Goal: Information Seeking & Learning: Learn about a topic

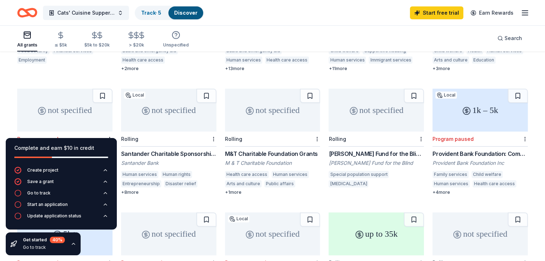
scroll to position [179, 0]
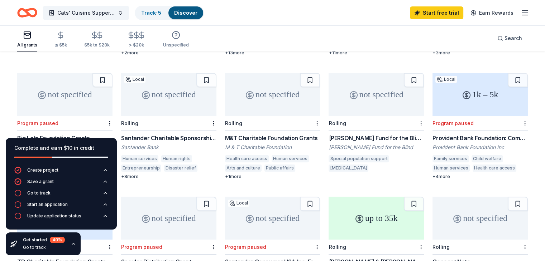
click at [154, 134] on div "Santander Charitable Sponsorship Program" at bounding box center [168, 138] width 95 height 9
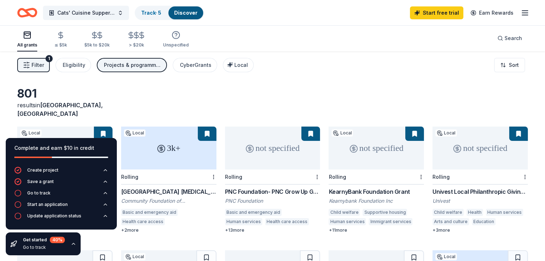
scroll to position [0, 0]
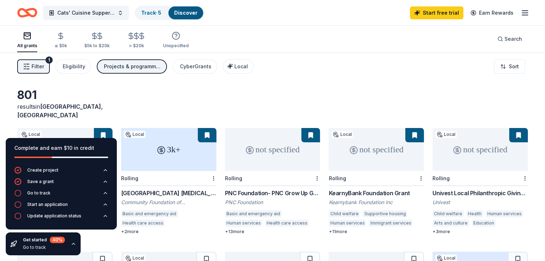
click at [509, 128] on button at bounding box center [518, 135] width 19 height 14
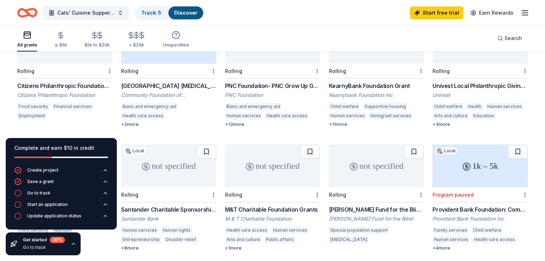
scroll to position [143, 0]
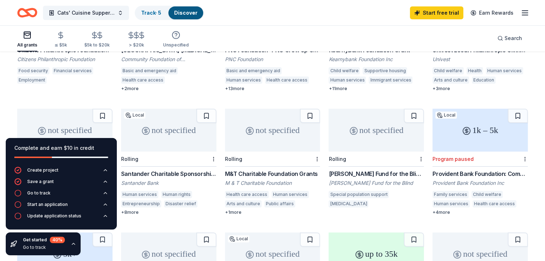
click at [262, 170] on div "M&T Charitable Foundation Grants" at bounding box center [272, 174] width 95 height 9
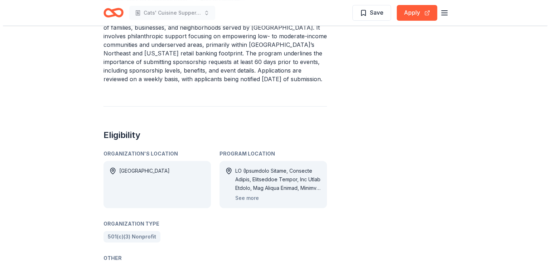
scroll to position [322, 0]
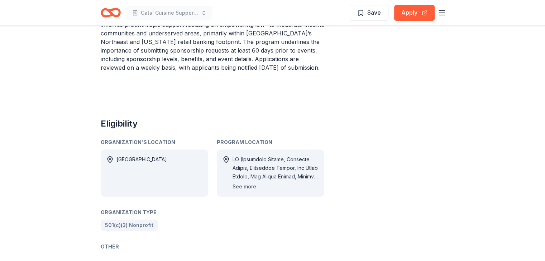
click at [244, 183] on button "See more" at bounding box center [244, 187] width 24 height 9
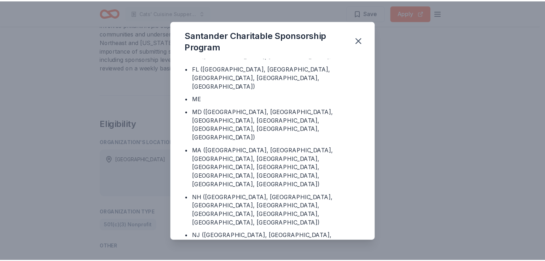
scroll to position [72, 0]
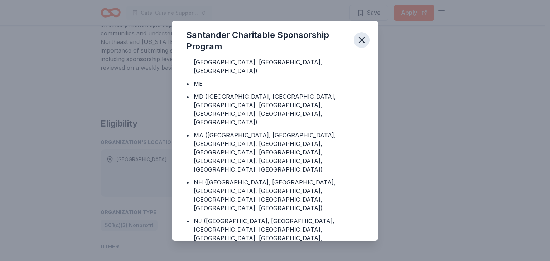
click at [361, 40] on icon "button" at bounding box center [361, 40] width 5 height 5
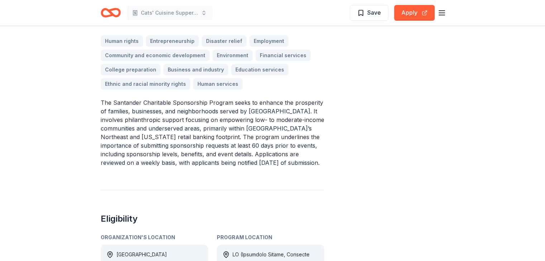
scroll to position [215, 0]
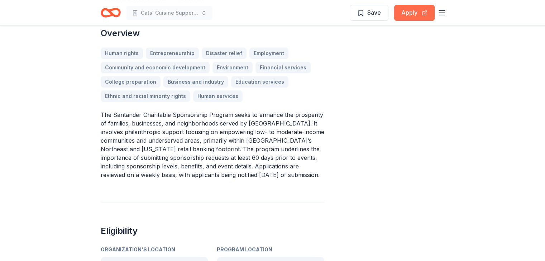
click at [410, 10] on button "Apply" at bounding box center [414, 13] width 40 height 16
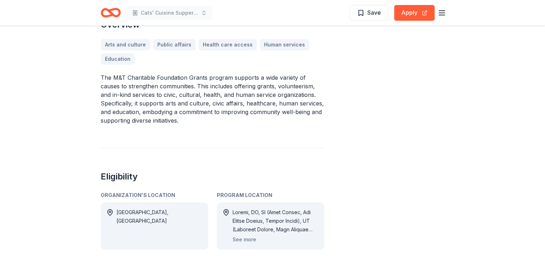
scroll to position [251, 0]
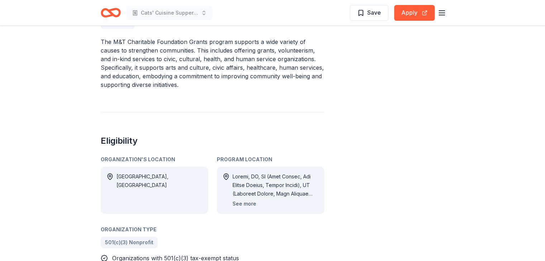
click at [246, 203] on button "See more" at bounding box center [244, 204] width 24 height 9
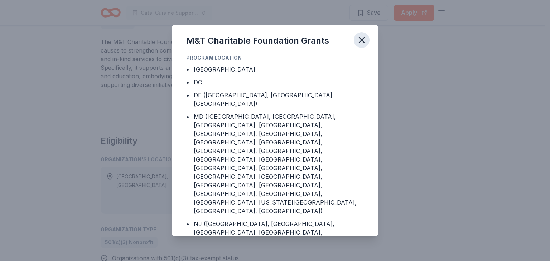
click at [362, 40] on icon "button" at bounding box center [361, 40] width 5 height 5
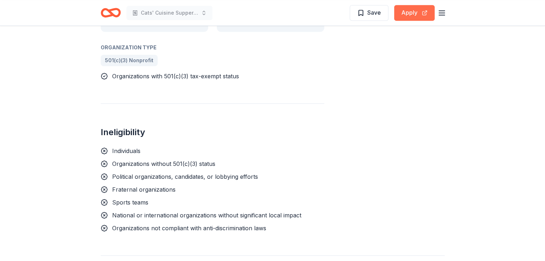
scroll to position [430, 0]
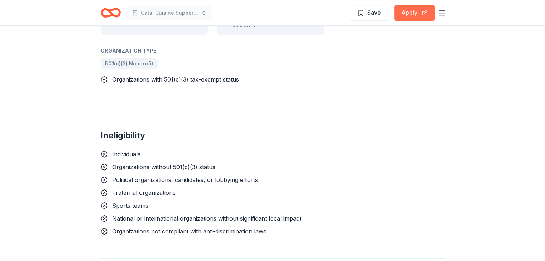
click at [408, 12] on button "Apply" at bounding box center [414, 13] width 40 height 16
